Goal: Transaction & Acquisition: Book appointment/travel/reservation

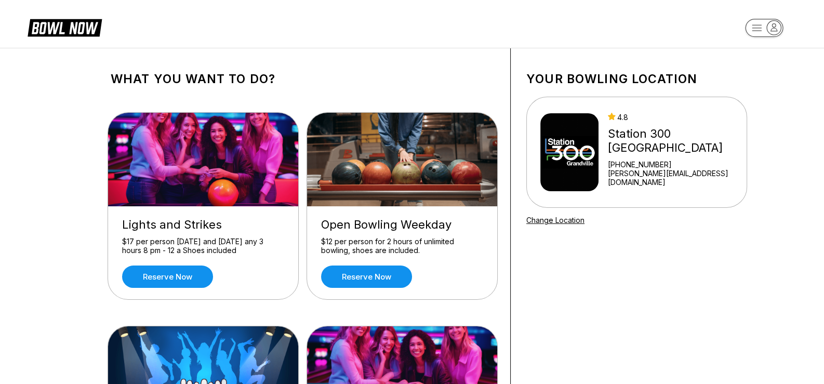
scroll to position [336, 0]
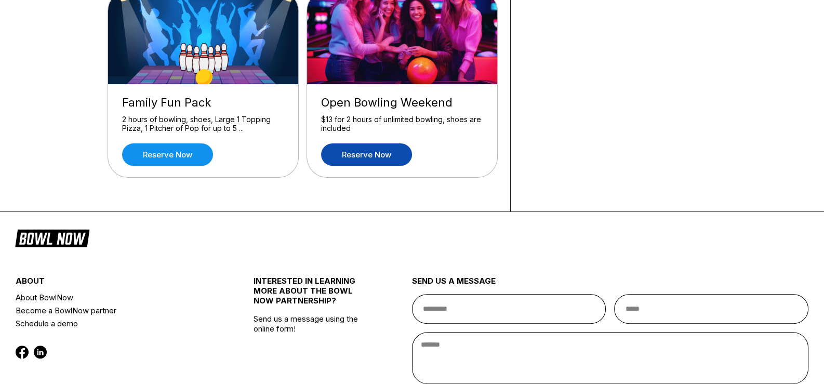
click at [374, 153] on link "Reserve now" at bounding box center [366, 154] width 91 height 22
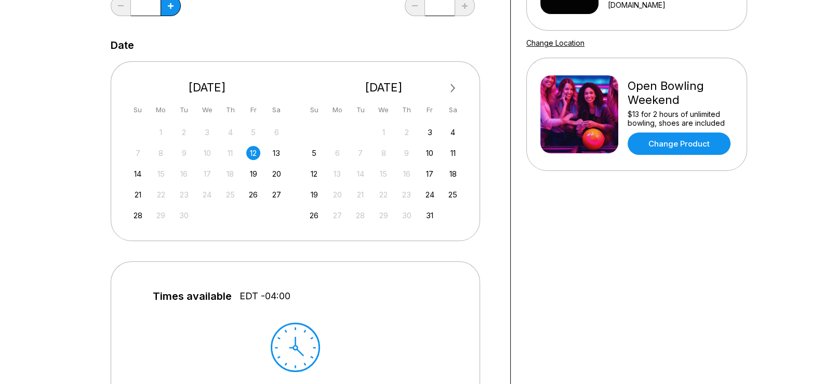
scroll to position [176, 0]
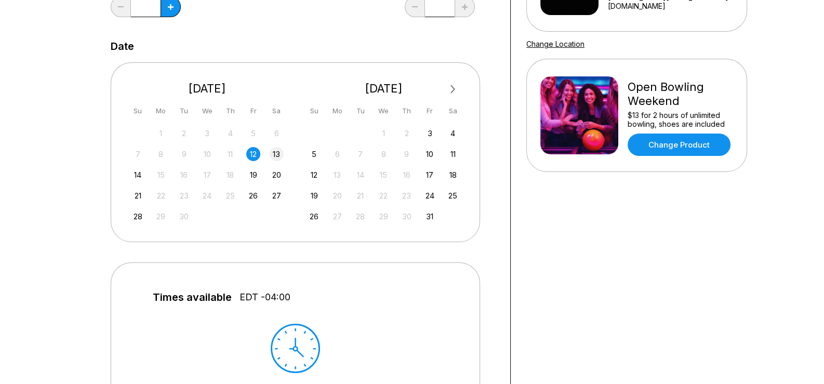
click at [278, 157] on div "13" at bounding box center [277, 154] width 14 height 14
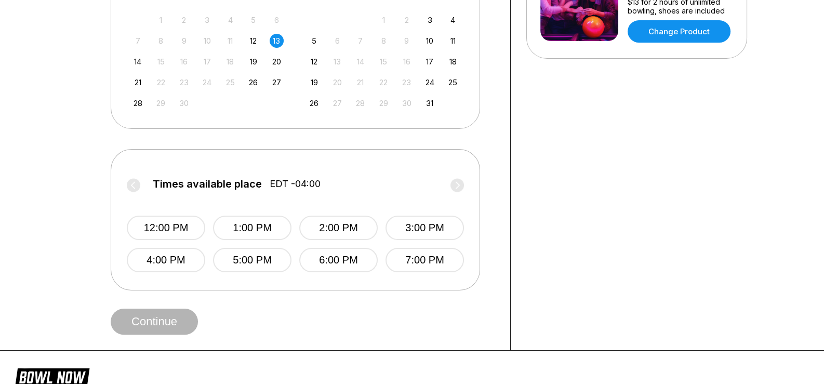
scroll to position [290, 0]
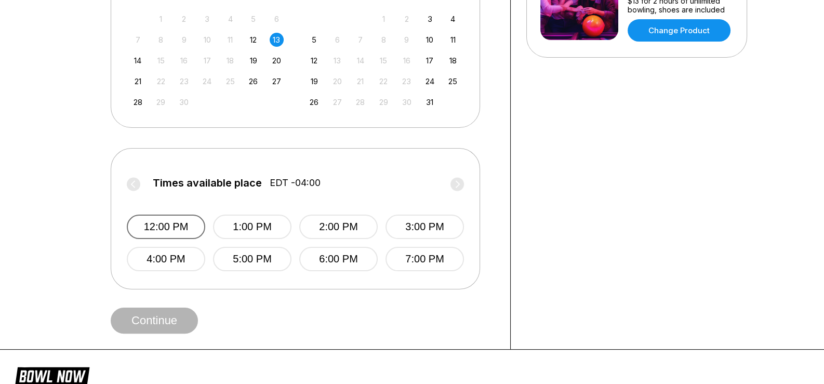
click at [181, 223] on button "12:00 PM" at bounding box center [166, 227] width 78 height 24
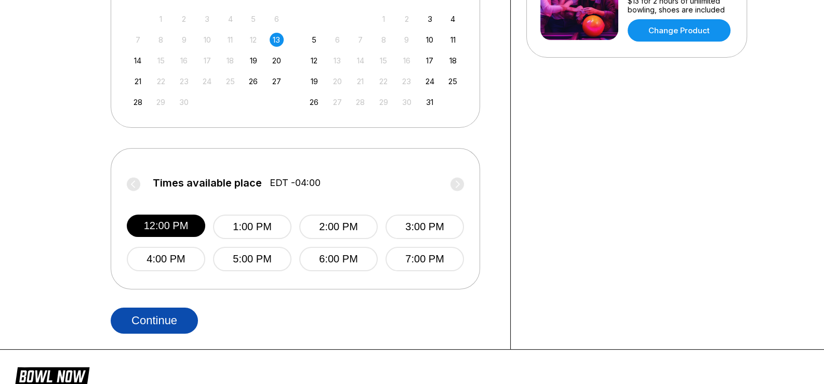
click at [176, 317] on button "Continue" at bounding box center [154, 321] width 87 height 26
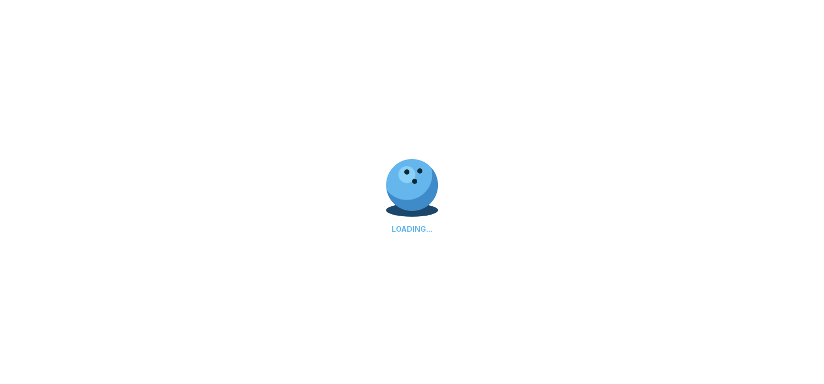
select select "**"
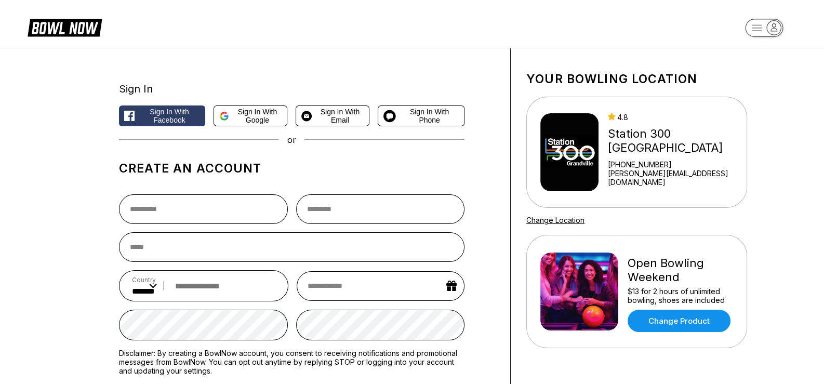
click at [765, 29] on rect "button" at bounding box center [764, 28] width 38 height 18
click at [760, 57] on div "Log In / Sign Up" at bounding box center [764, 59] width 72 height 18
select select "**"
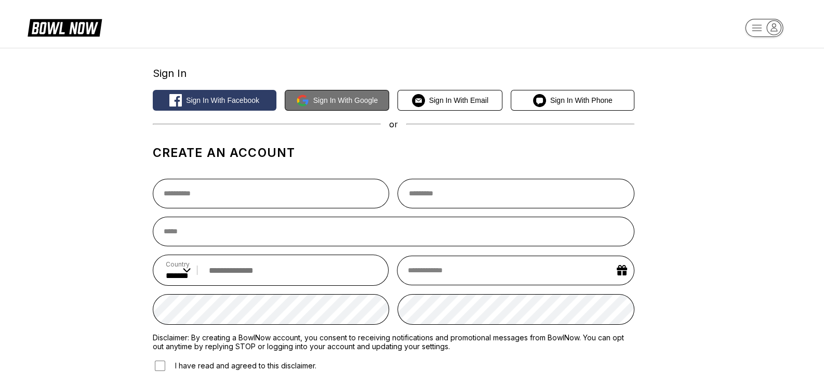
click at [344, 98] on span "Sign in with Google" at bounding box center [345, 100] width 65 height 8
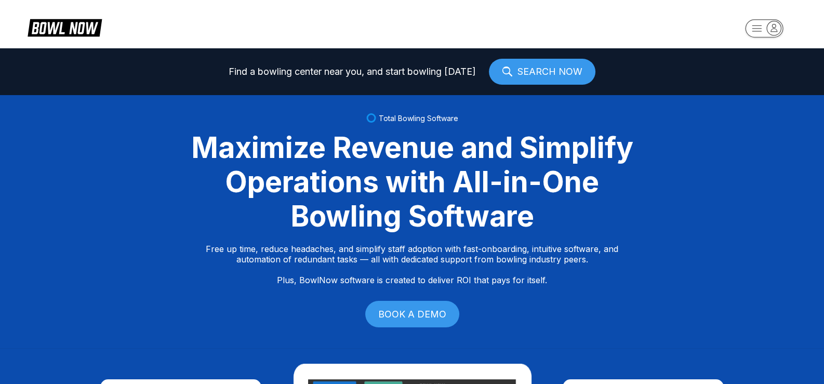
click at [756, 30] on rect "button" at bounding box center [764, 28] width 38 height 18
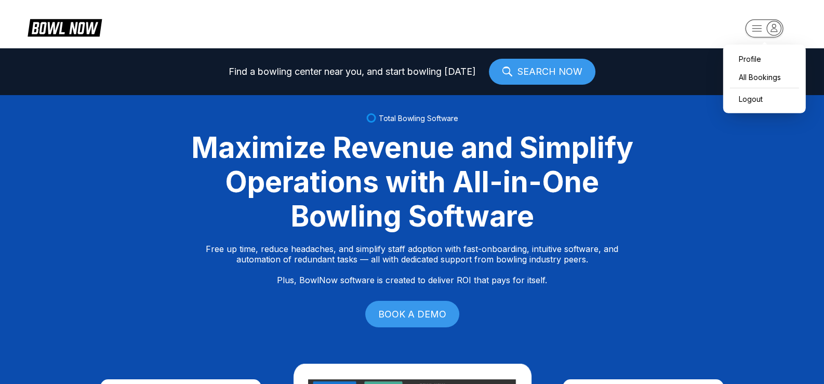
click at [684, 131] on div "Total Bowling Software Maximize Revenue and Simplify Operations with All-in-One…" at bounding box center [412, 221] width 824 height 253
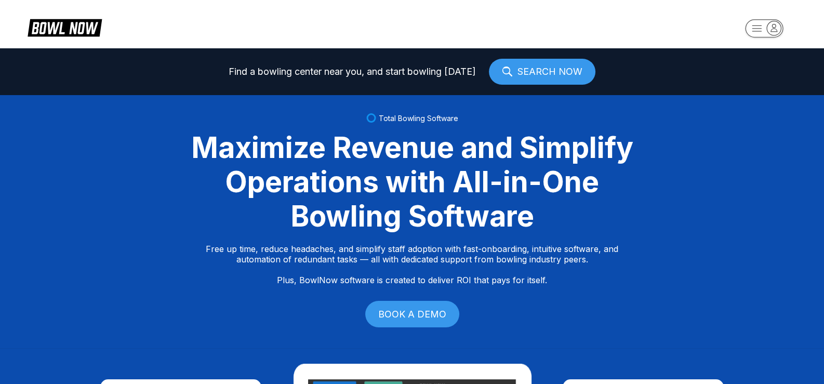
click at [58, 32] on icon at bounding box center [65, 27] width 74 height 20
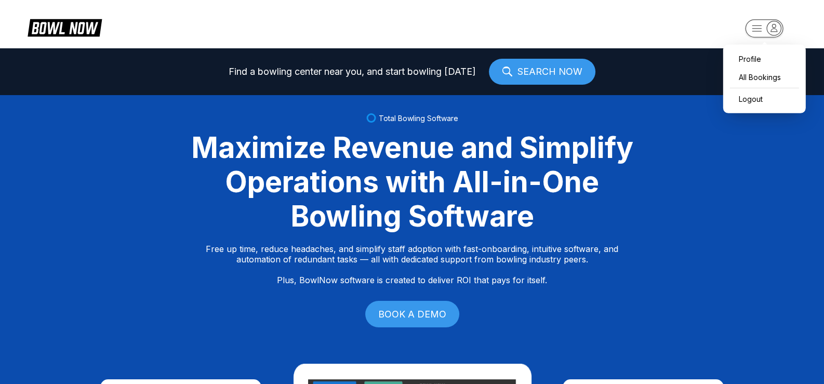
click at [758, 25] on icon "button" at bounding box center [756, 28] width 9 height 6
click at [671, 181] on div "Total Bowling Software Maximize Revenue and Simplify Operations with All-in-One…" at bounding box center [412, 221] width 824 height 253
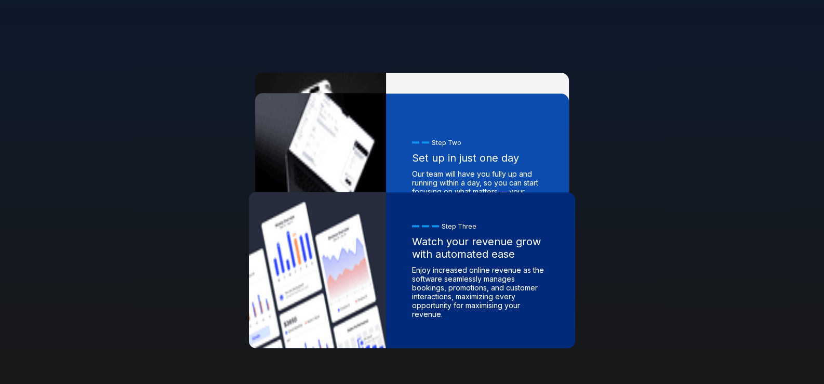
scroll to position [336, 0]
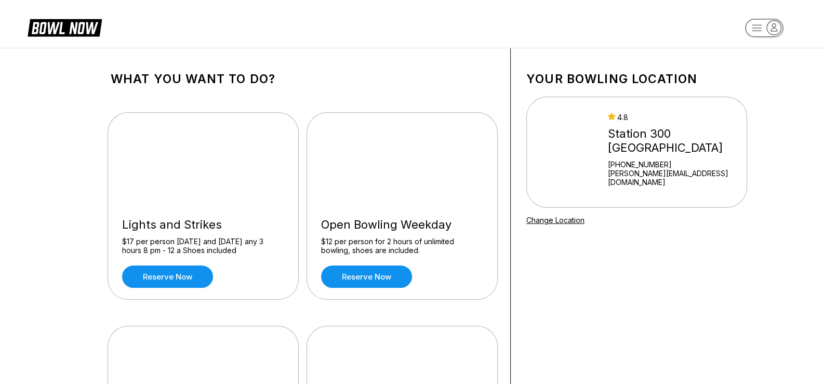
click at [770, 29] on icon "button" at bounding box center [774, 28] width 14 height 14
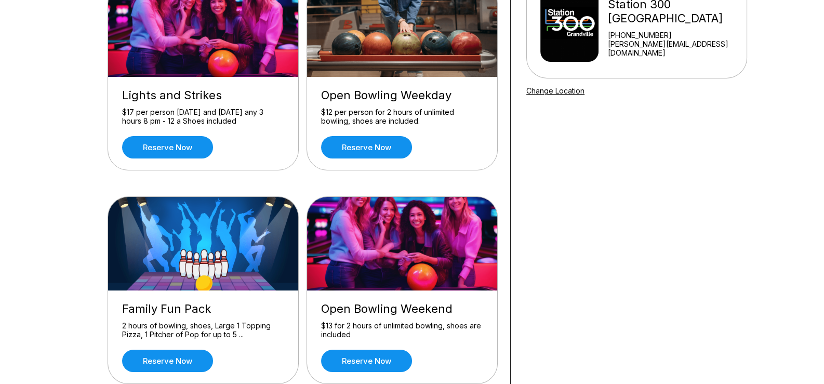
scroll to position [131, 0]
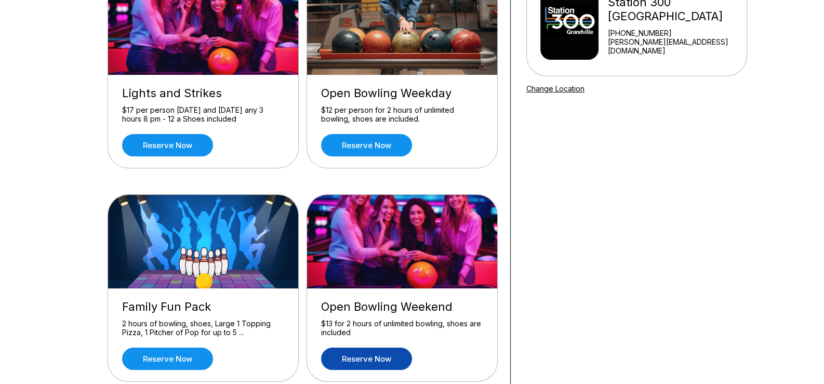
click at [378, 355] on link "Reserve now" at bounding box center [366, 359] width 91 height 22
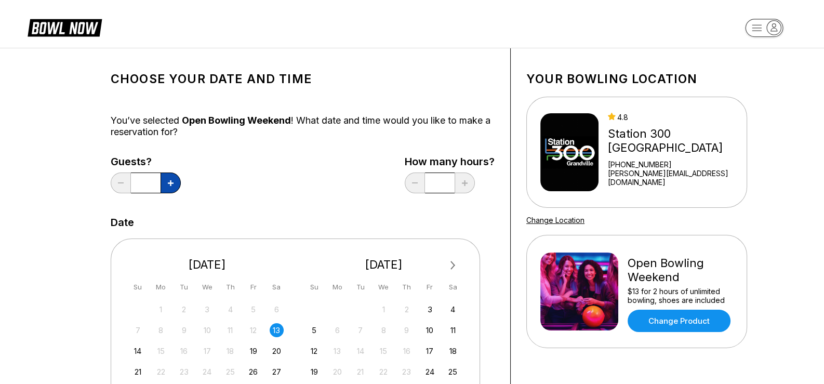
click at [172, 184] on icon at bounding box center [171, 183] width 6 height 6
type input "*"
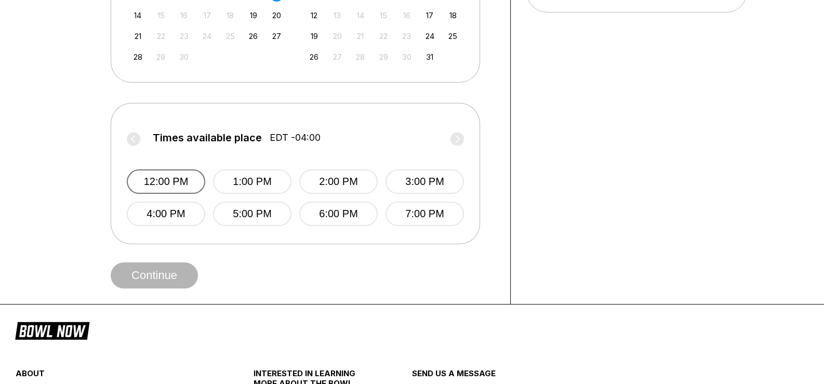
click at [162, 188] on button "12:00 PM" at bounding box center [166, 181] width 78 height 24
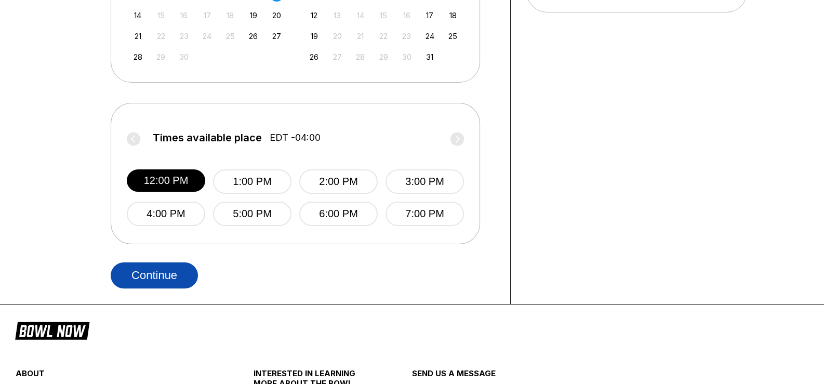
click at [146, 276] on button "Continue" at bounding box center [154, 275] width 87 height 26
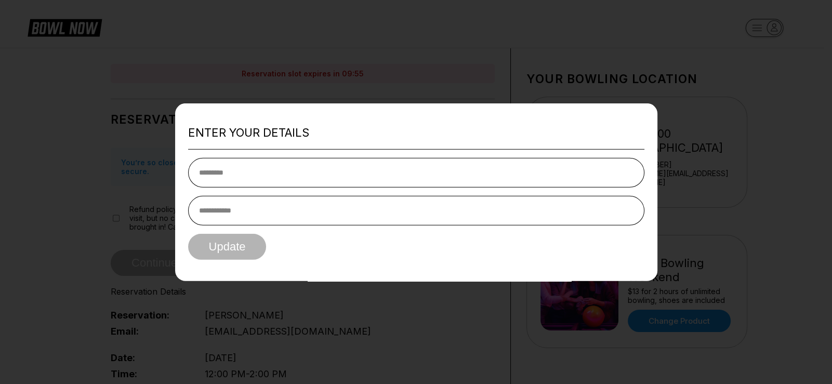
click at [267, 178] on input "text" at bounding box center [416, 173] width 456 height 30
type input "**********"
click at [258, 215] on input "tel" at bounding box center [416, 211] width 456 height 30
type input "*"
type input "**********"
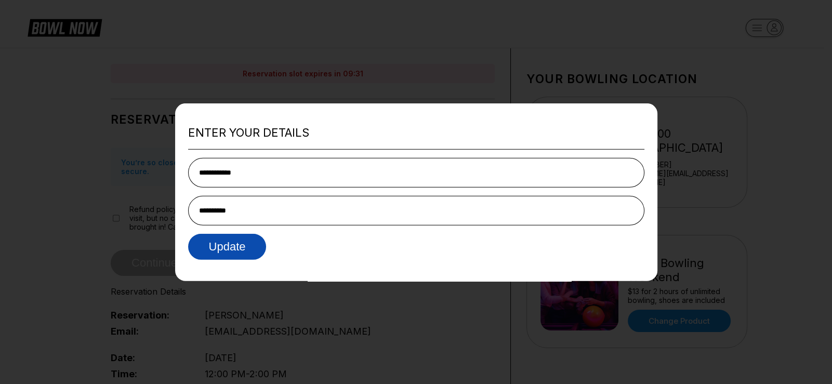
click at [233, 249] on button "Update" at bounding box center [227, 247] width 78 height 26
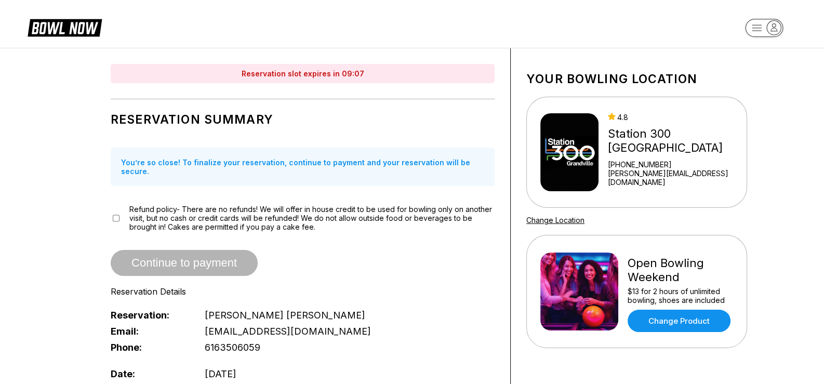
scroll to position [336, 0]
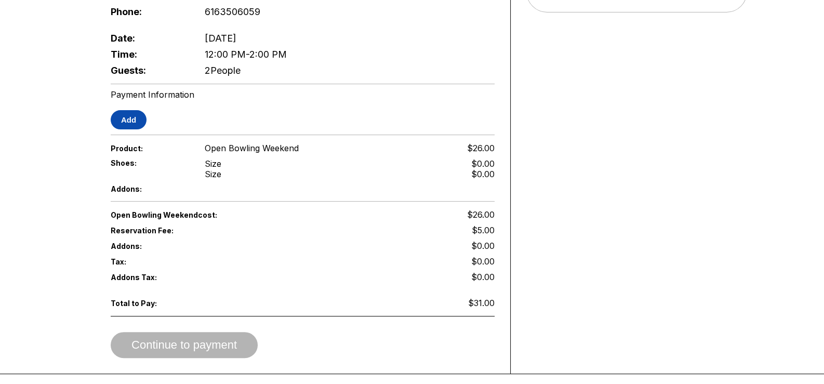
click at [135, 114] on button "Add" at bounding box center [129, 119] width 36 height 19
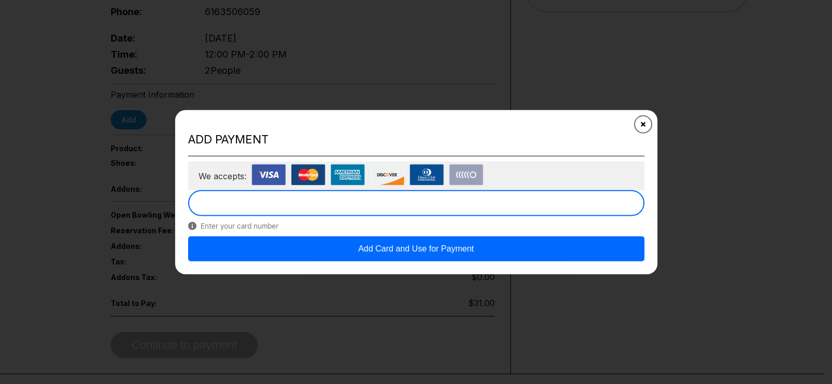
click at [642, 124] on icon "Close" at bounding box center [642, 124] width 8 height 8
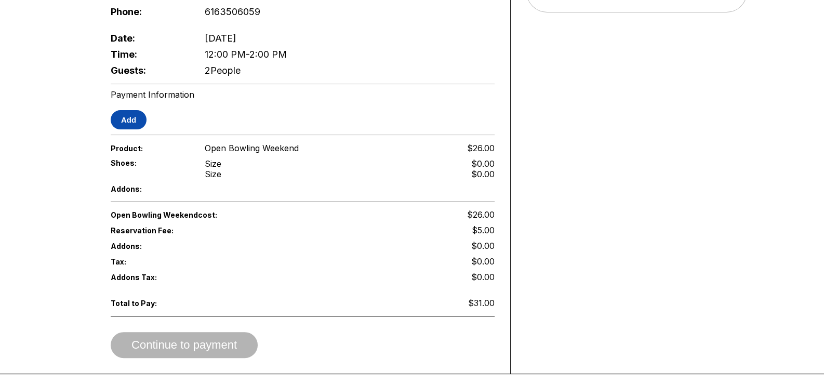
click at [131, 111] on button "Add" at bounding box center [129, 119] width 36 height 19
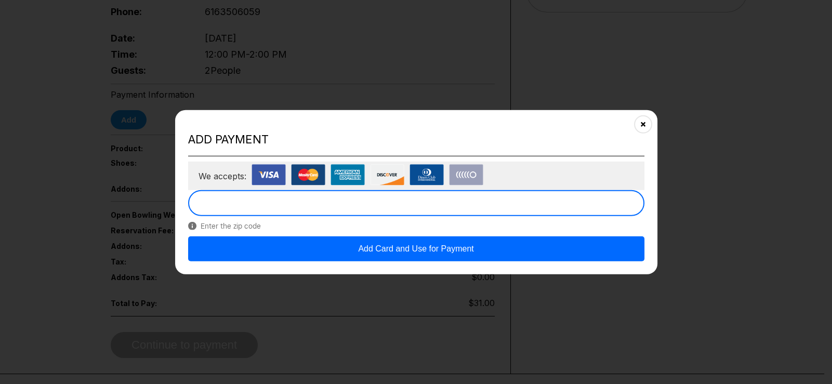
click at [610, 185] on div "We accepts:" at bounding box center [416, 176] width 456 height 29
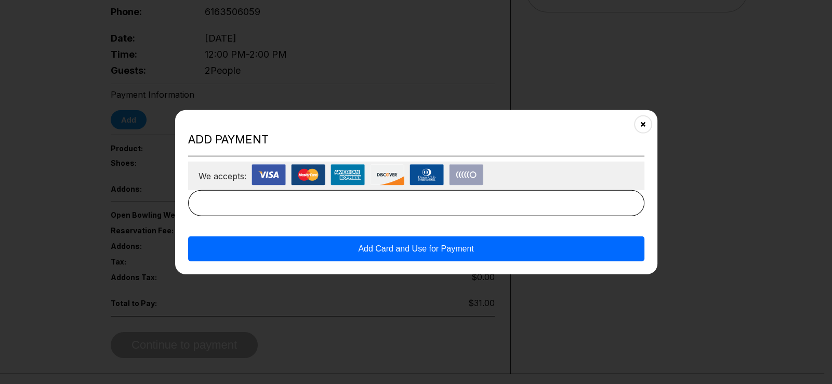
click at [446, 250] on button "Add Card and Use for Payment" at bounding box center [416, 248] width 456 height 25
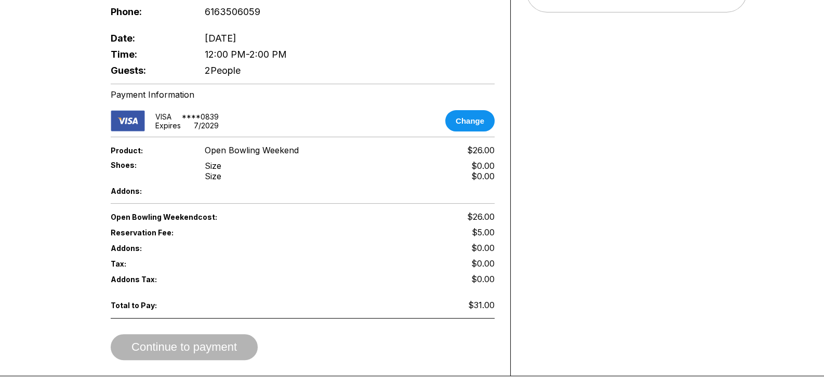
click at [348, 209] on div "Open Bowling Weekend cost: $26.00" at bounding box center [303, 217] width 384 height 16
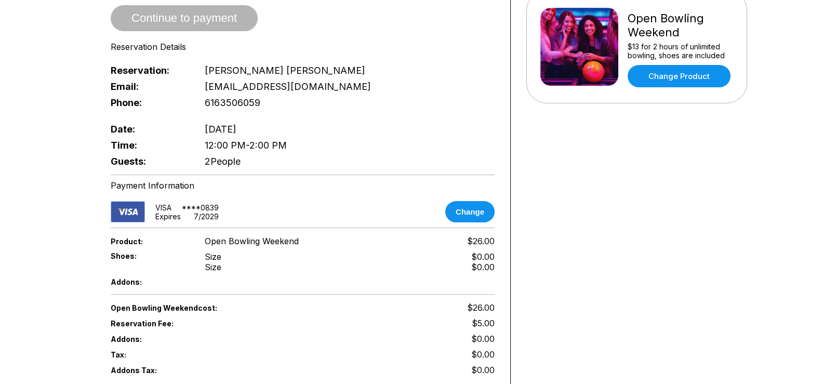
scroll to position [0, 0]
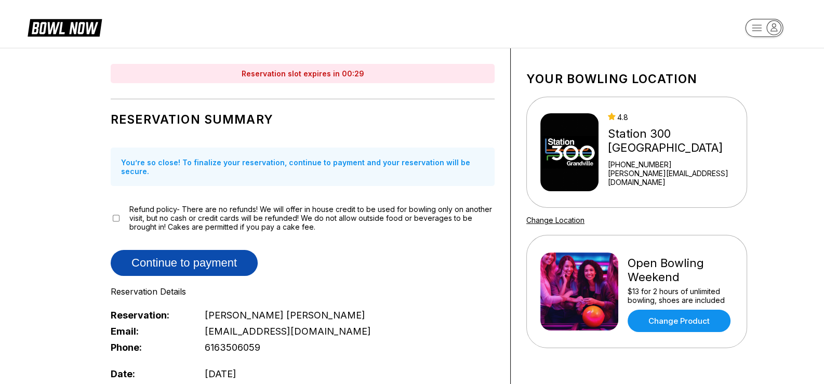
click at [217, 250] on button "Continue to payment" at bounding box center [184, 263] width 147 height 26
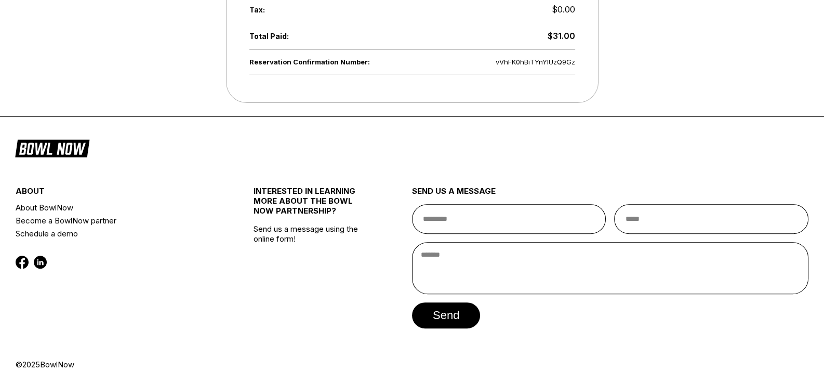
scroll to position [462, 0]
